Goal: Navigation & Orientation: Find specific page/section

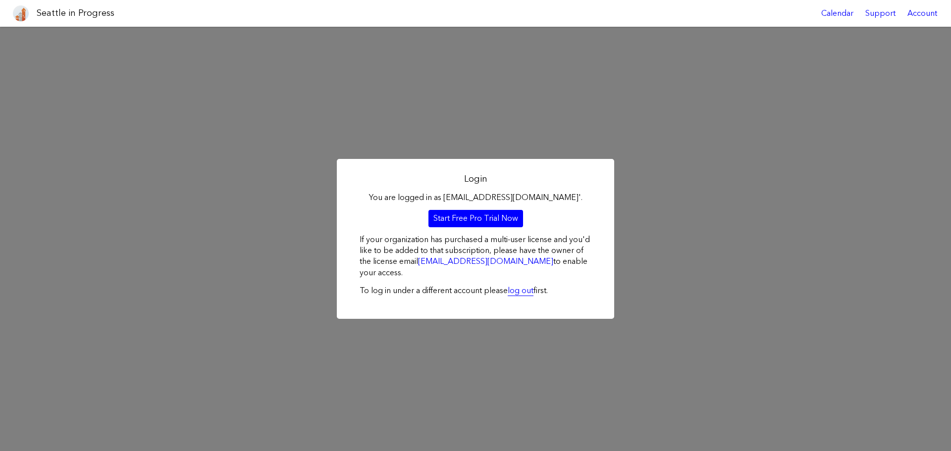
click at [514, 294] on link "log out" at bounding box center [521, 290] width 26 height 9
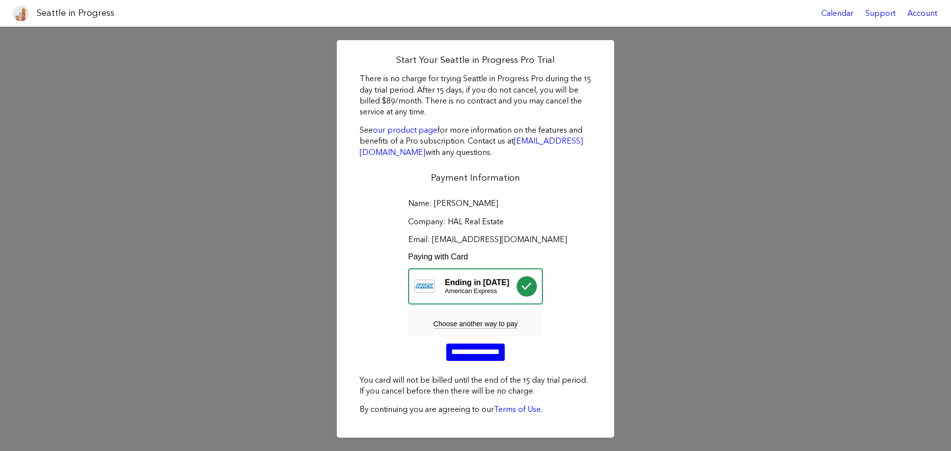
click at [741, 332] on div "Start Your Seattle in Progress Pro Trial There is no charge for trying Seattle …" at bounding box center [475, 239] width 951 height 424
click at [908, 17] on div "Account" at bounding box center [922, 13] width 42 height 27
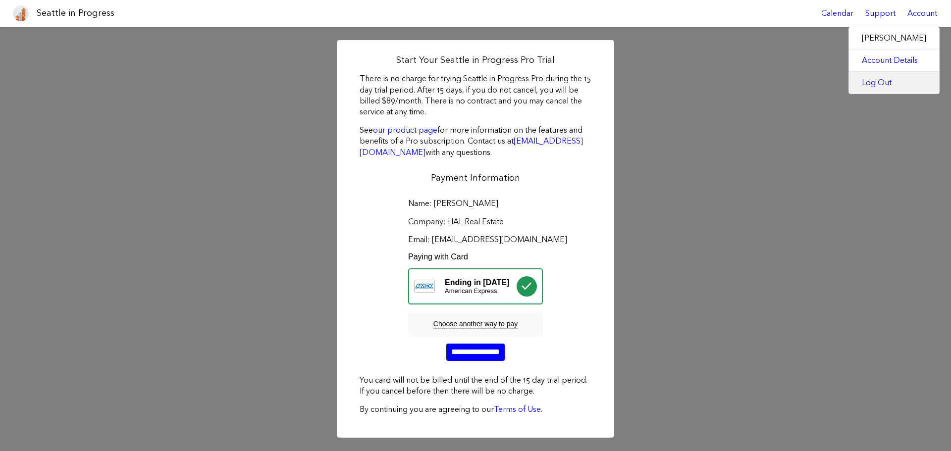
click at [897, 80] on link "Log Out" at bounding box center [894, 83] width 90 height 22
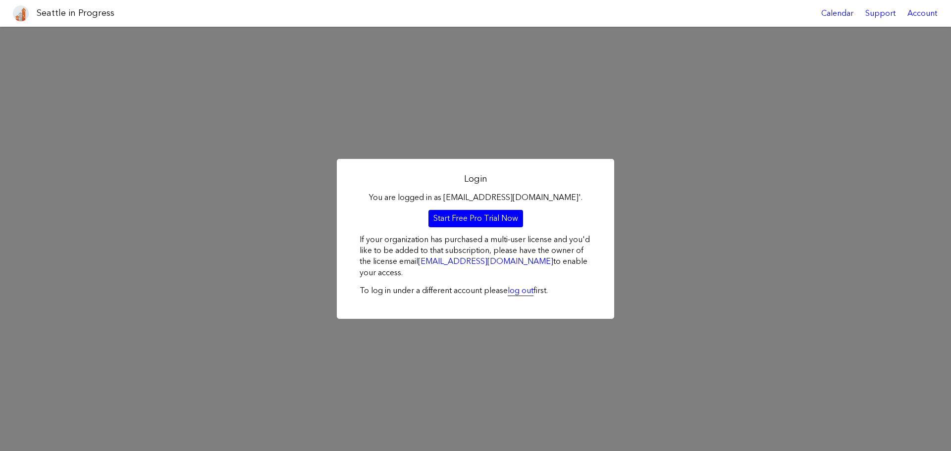
click at [517, 290] on link "log out" at bounding box center [521, 290] width 26 height 9
click at [169, 80] on div "Login You are logged in as [EMAIL_ADDRESS][DOMAIN_NAME]'. Start Free Pro Trial …" at bounding box center [475, 239] width 951 height 424
click at [67, 3] on div "Seattle in Progress" at bounding box center [61, 13] width 105 height 27
click at [71, 21] on div "Seattle in Progress" at bounding box center [61, 13] width 105 height 27
click at [881, 13] on div "Support" at bounding box center [880, 13] width 42 height 27
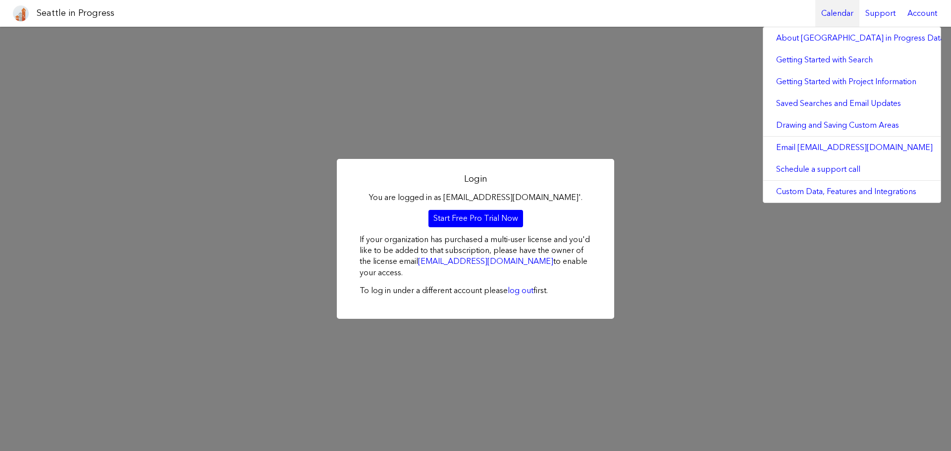
click at [836, 7] on link "Calendar" at bounding box center [837, 13] width 44 height 27
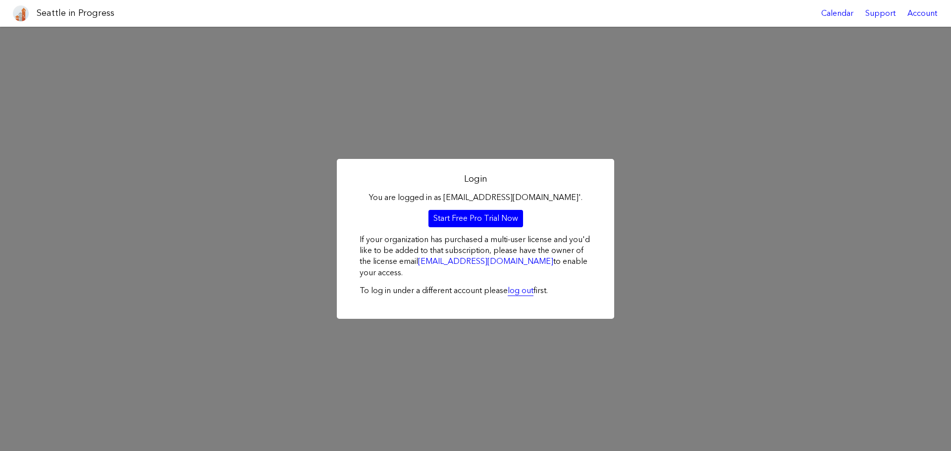
click at [515, 292] on link "log out" at bounding box center [521, 290] width 26 height 9
